Goal: Transaction & Acquisition: Purchase product/service

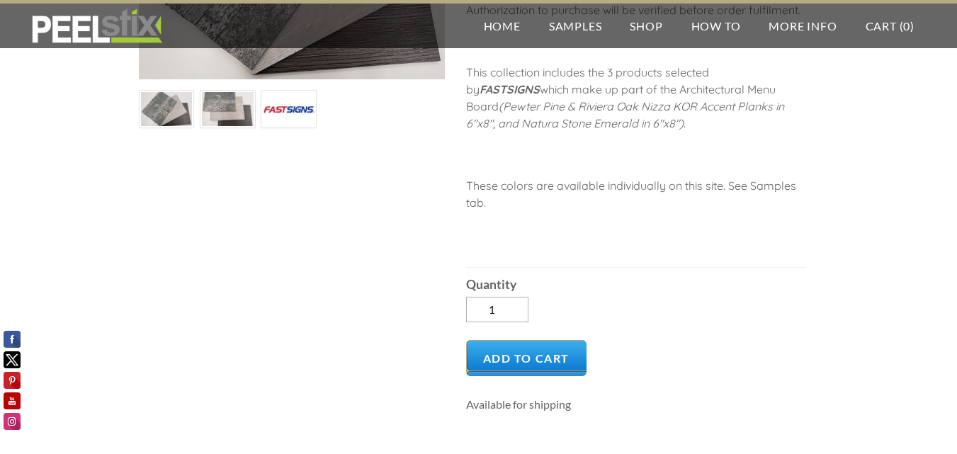
scroll to position [283, 0]
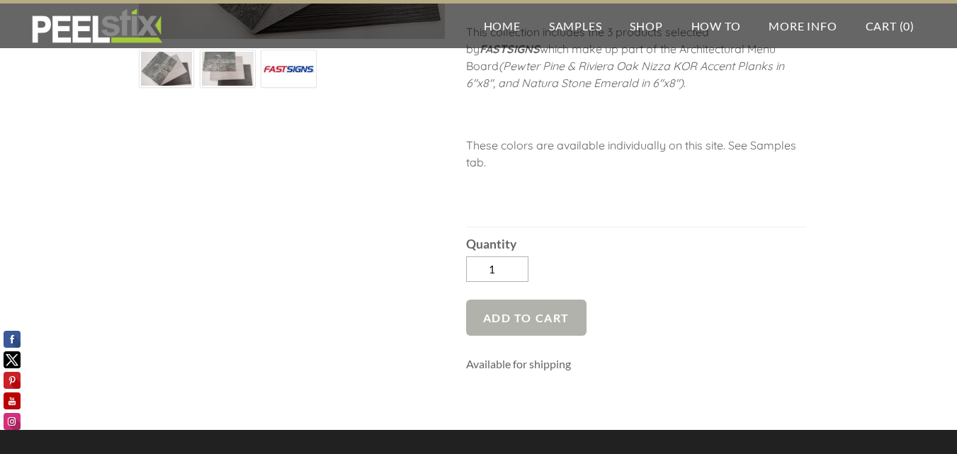
click at [555, 317] on span "Add to Cart" at bounding box center [526, 318] width 121 height 36
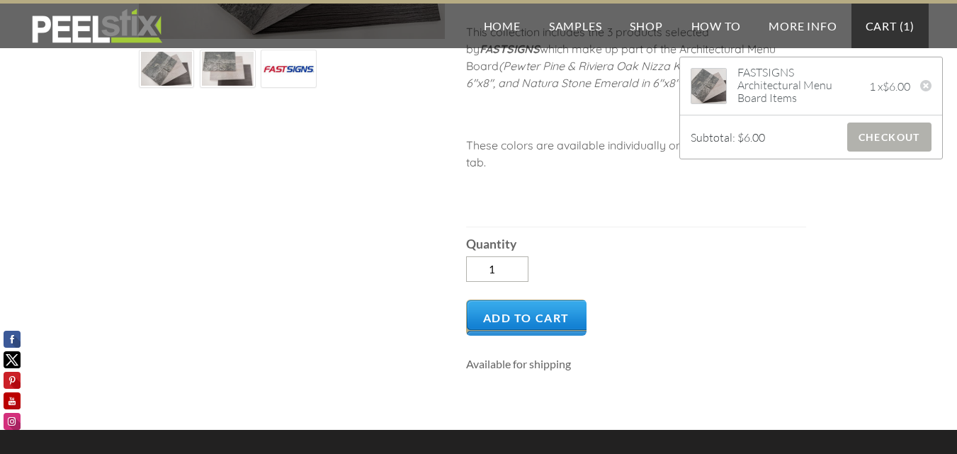
click at [884, 137] on span "Checkout" at bounding box center [889, 137] width 84 height 29
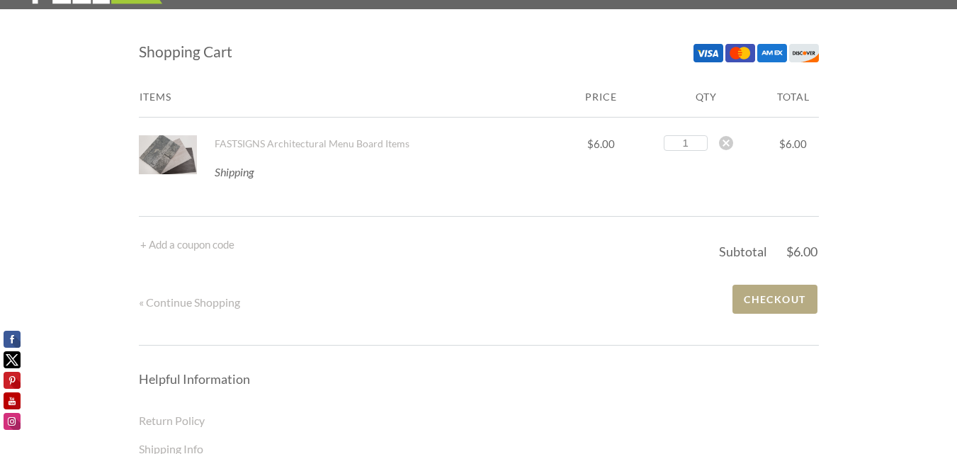
scroll to position [71, 0]
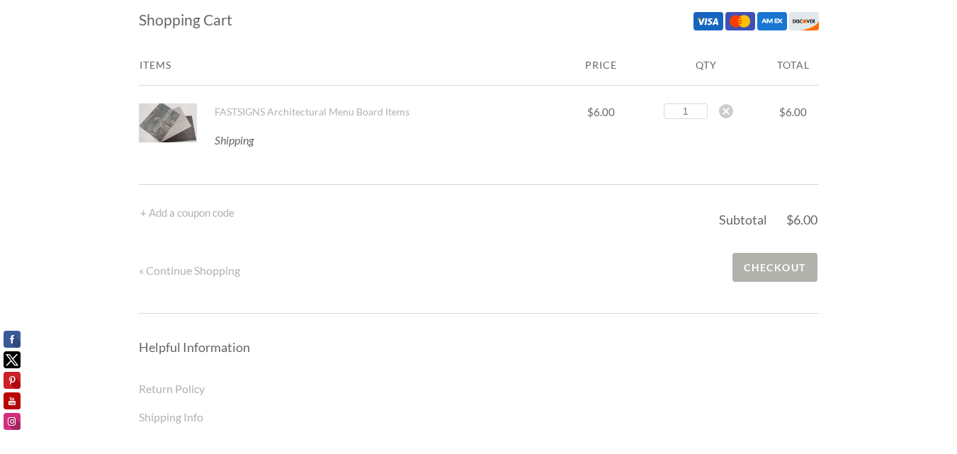
click at [777, 262] on span "Checkout" at bounding box center [775, 267] width 84 height 29
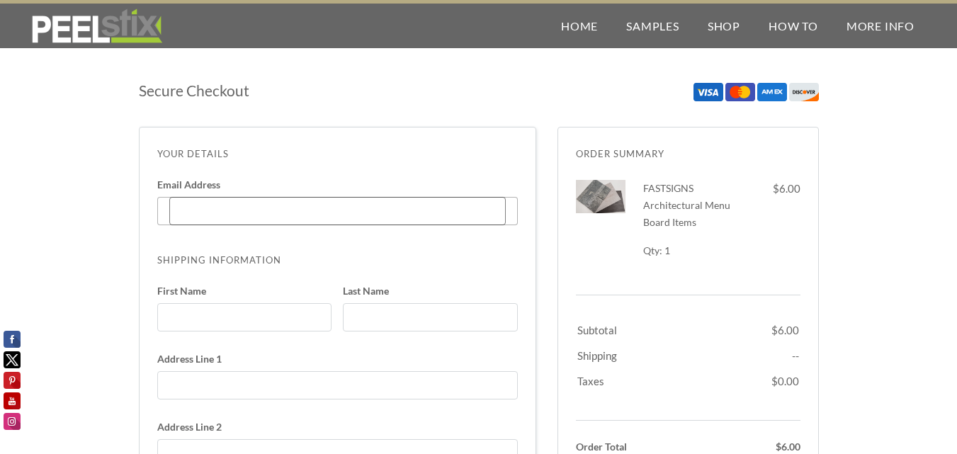
click at [256, 214] on input "Email Address Enter code" at bounding box center [337, 211] width 337 height 28
type input "[PERSON_NAME][EMAIL_ADDRESS][PERSON_NAME][DOMAIN_NAME]"
click at [213, 312] on input "First Name" at bounding box center [244, 317] width 175 height 28
type input "Jodi"
type input "Lynch"
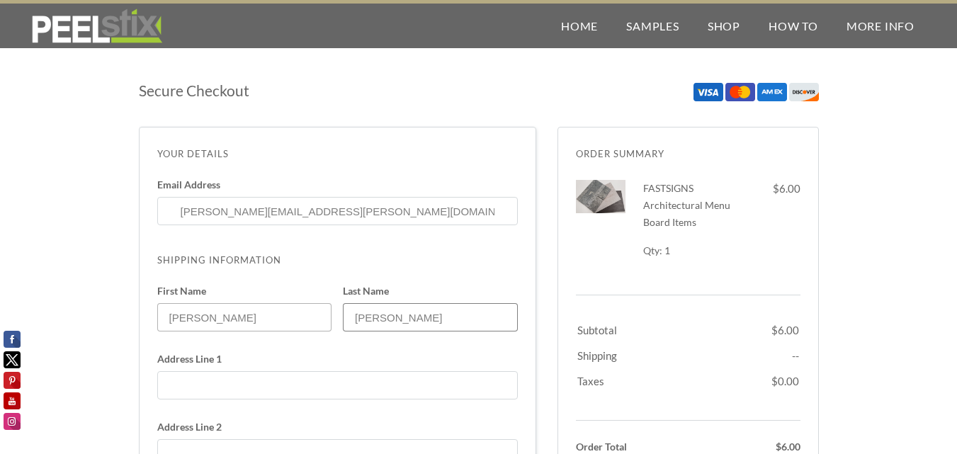
type input "[STREET_ADDRESS][PERSON_NAME]"
select select "GA"
type input "6787610688"
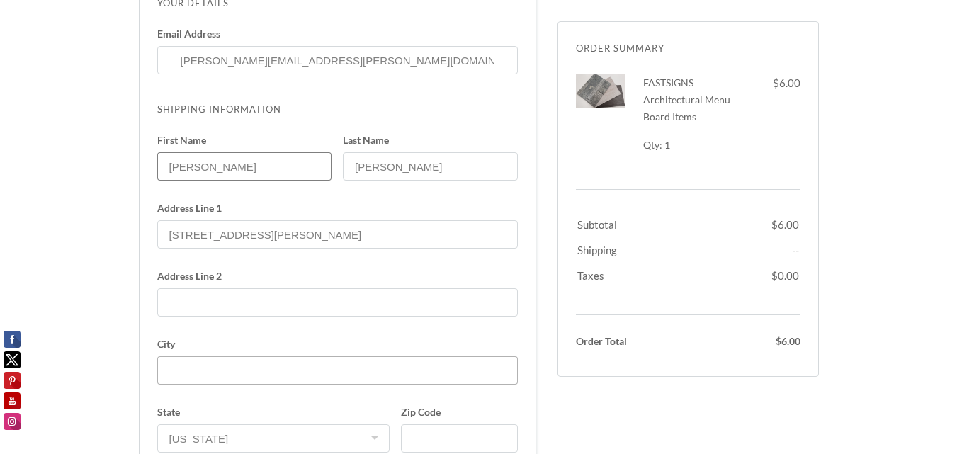
scroll to position [213, 0]
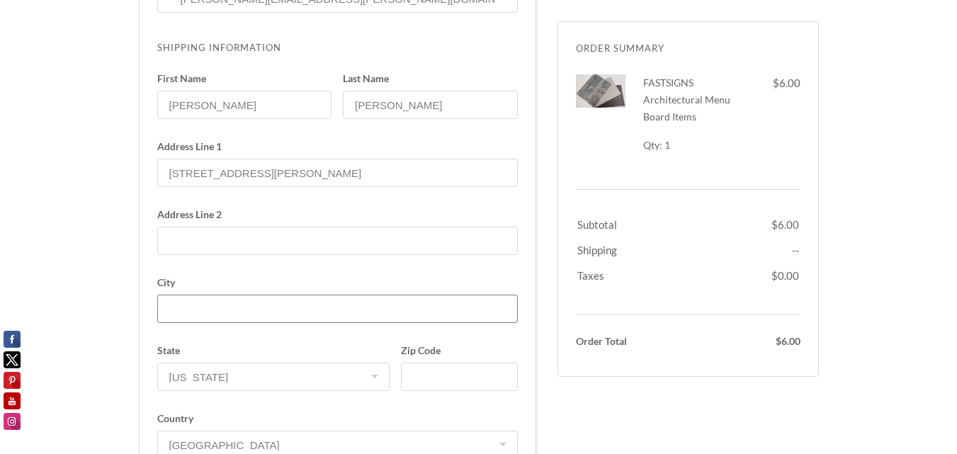
click at [213, 319] on input "City" at bounding box center [337, 309] width 361 height 28
type input "Lawrenceville"
type input "30046"
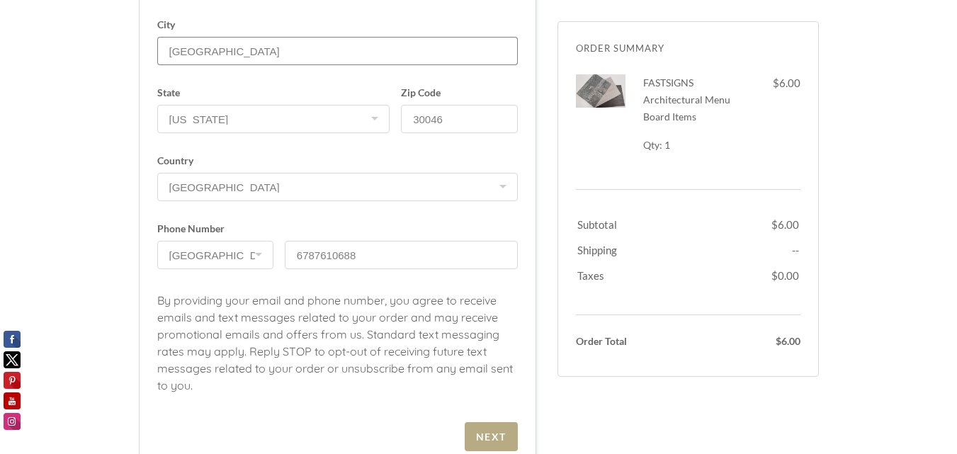
scroll to position [496, 0]
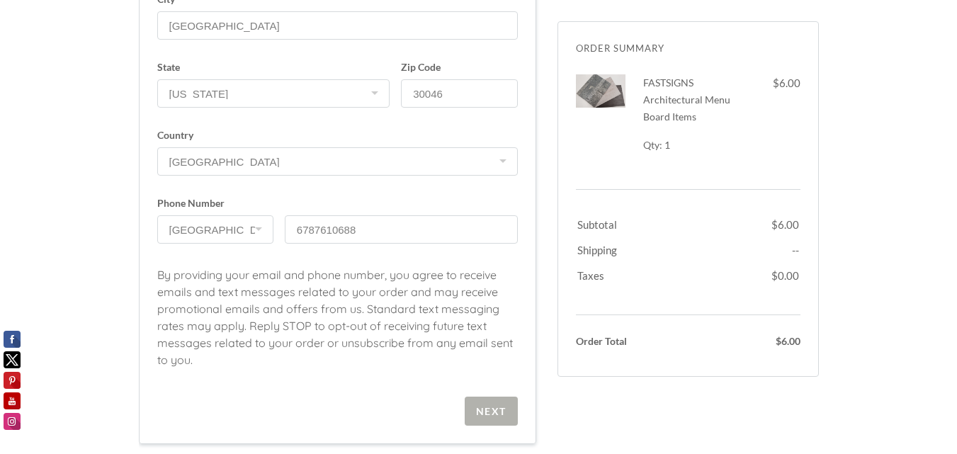
click at [483, 407] on div "Next" at bounding box center [491, 411] width 30 height 12
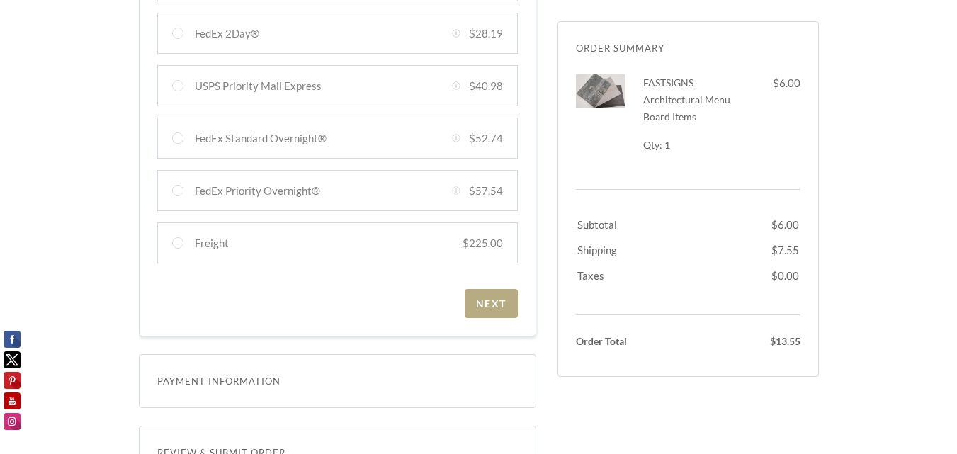
scroll to position [709, 0]
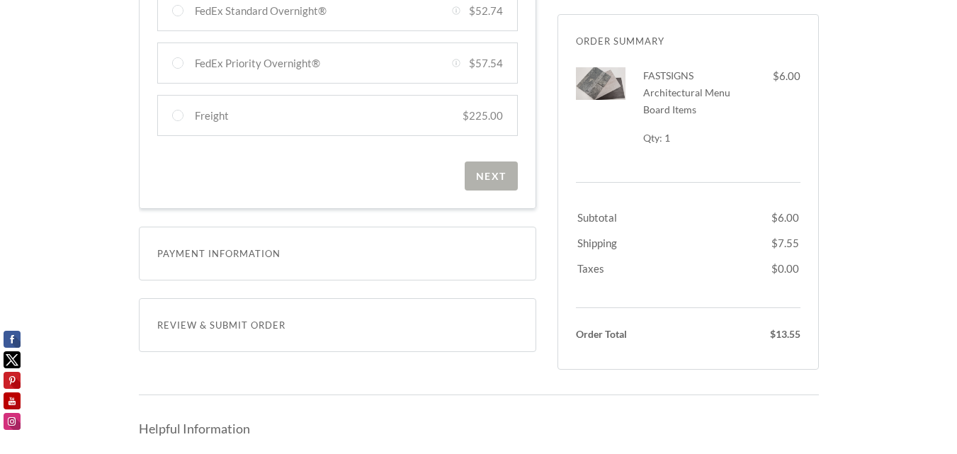
click at [488, 168] on span "Next" at bounding box center [491, 176] width 53 height 29
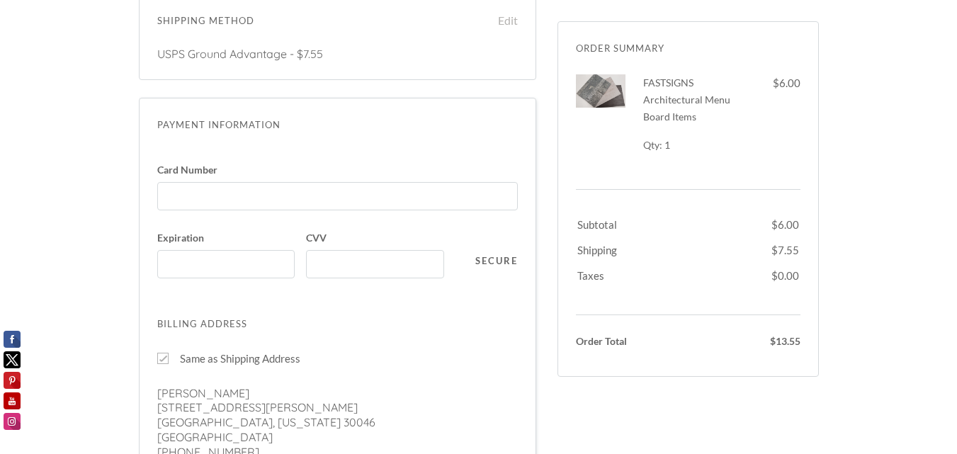
scroll to position [354, 0]
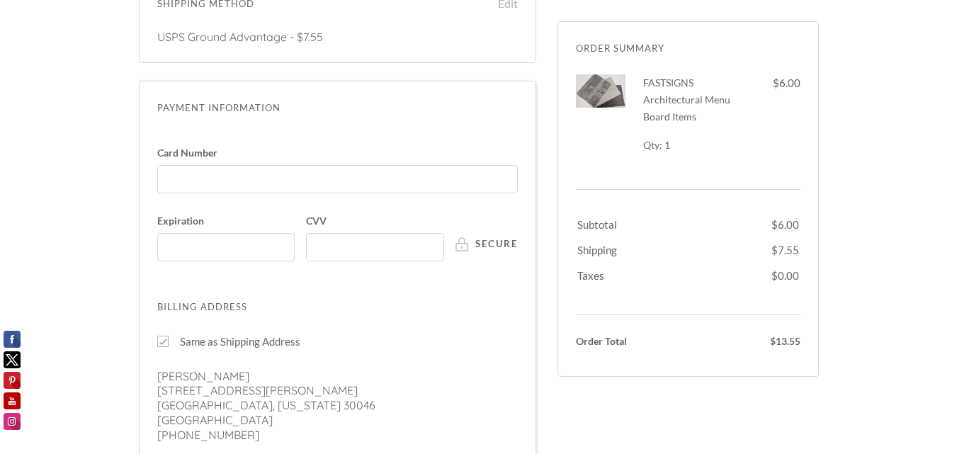
click at [157, 336] on div at bounding box center [162, 341] width 11 height 11
click at [157, 336] on input "Same as Shipping Address" at bounding box center [162, 341] width 11 height 11
checkbox input "false"
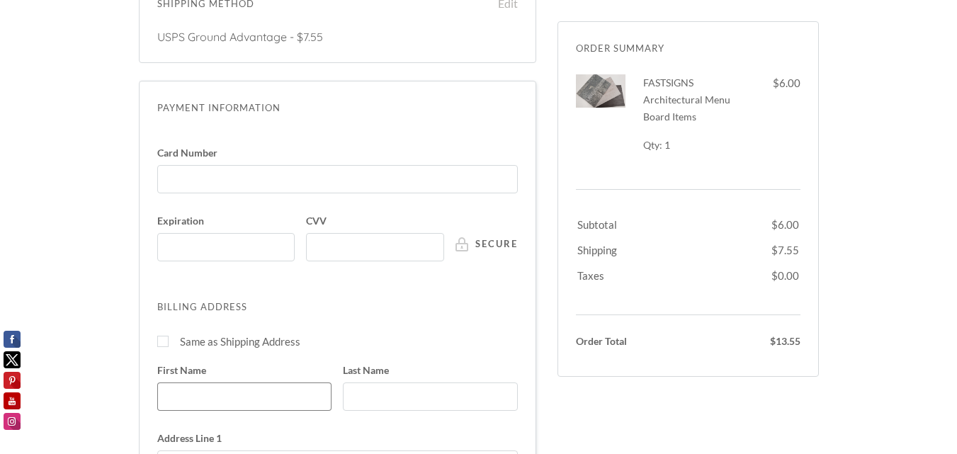
click at [184, 383] on input "First Name" at bounding box center [244, 397] width 175 height 28
type input "Dwayne"
type input "Gray"
type input "1435 Washington Rose Ave"
type input "14043923807"
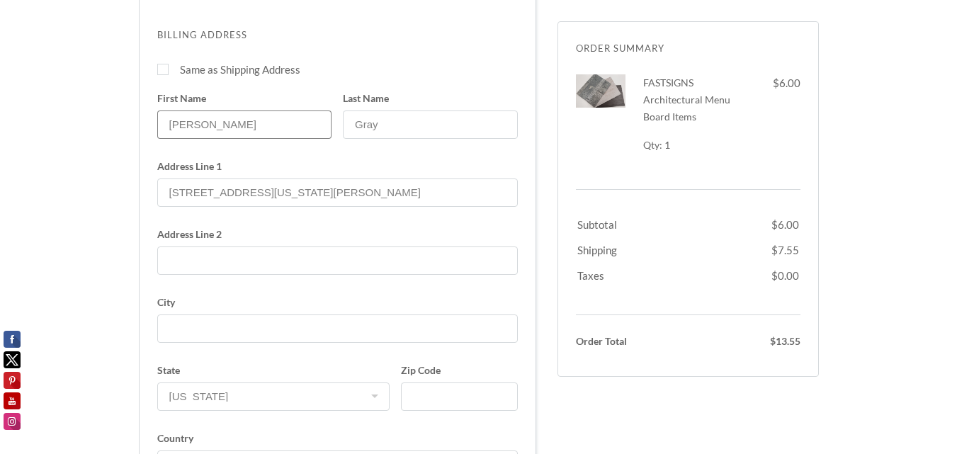
scroll to position [709, 0]
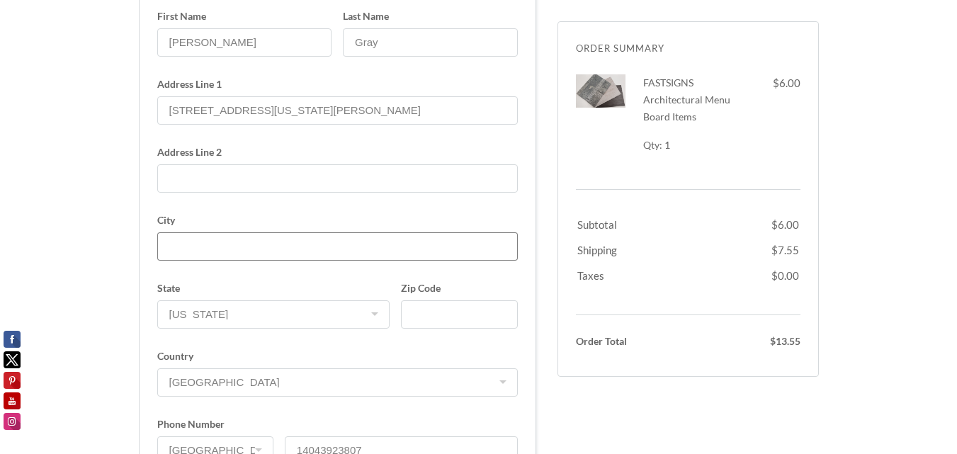
click at [208, 239] on input "City" at bounding box center [337, 246] width 361 height 28
type input "Hoschton"
type input "30548-1931"
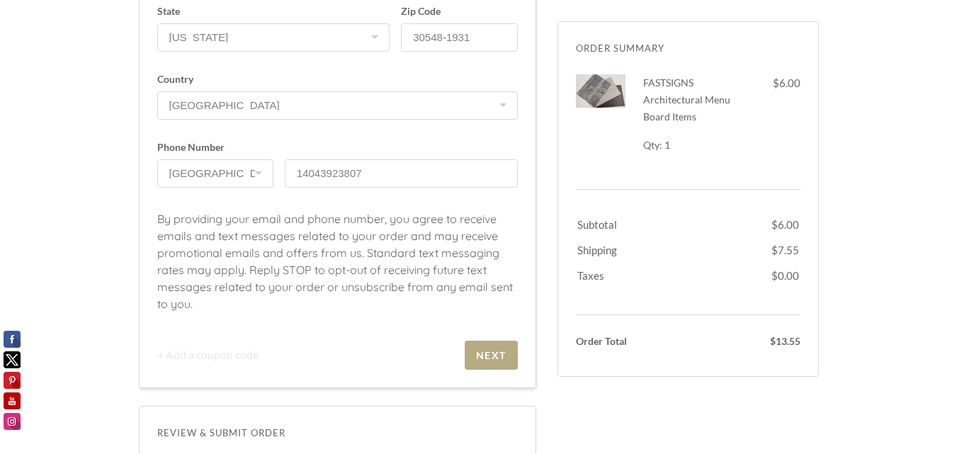
scroll to position [992, 0]
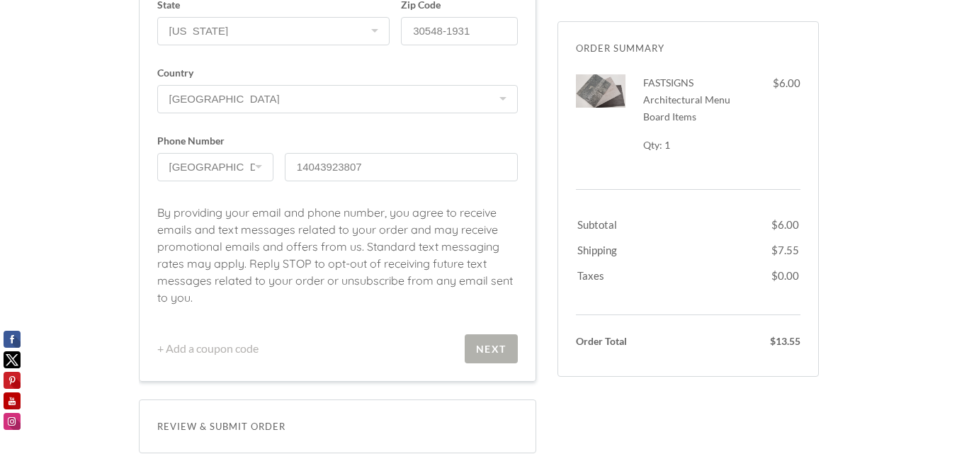
click at [492, 343] on div "Next" at bounding box center [491, 349] width 30 height 12
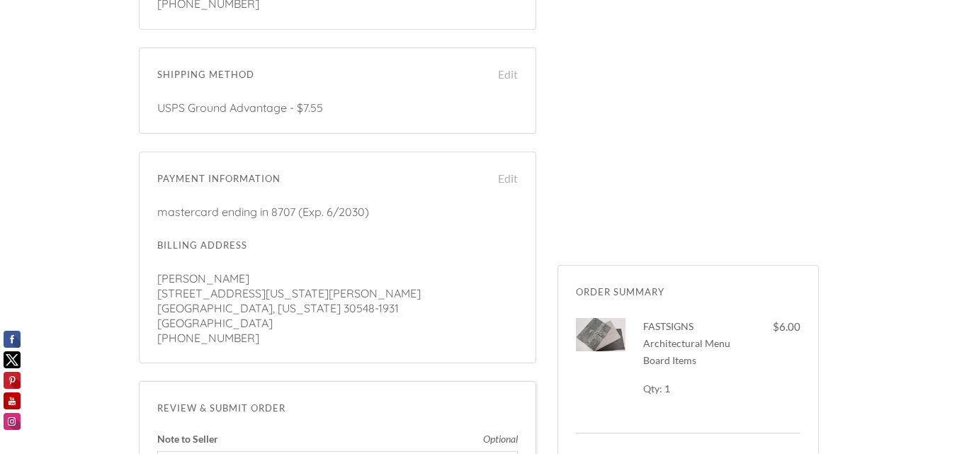
scroll to position [524, 0]
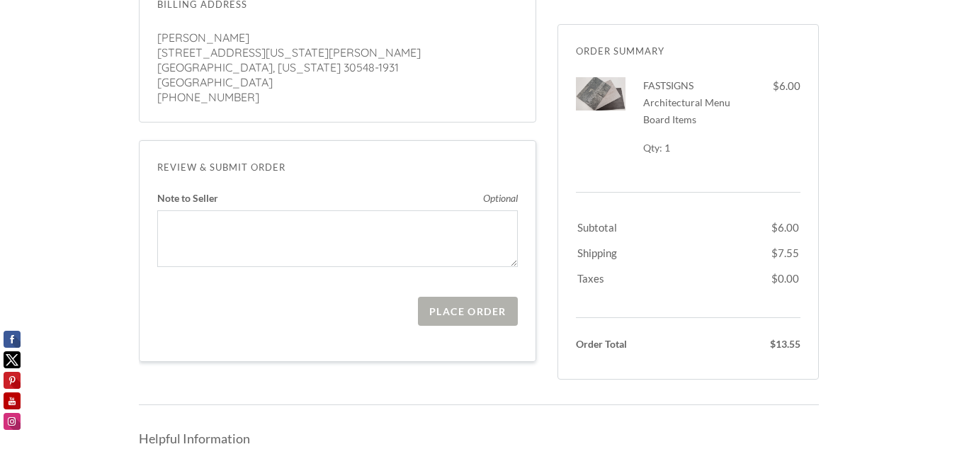
click at [431, 306] on span "Place Order" at bounding box center [467, 311] width 99 height 29
